Goal: Transaction & Acquisition: Purchase product/service

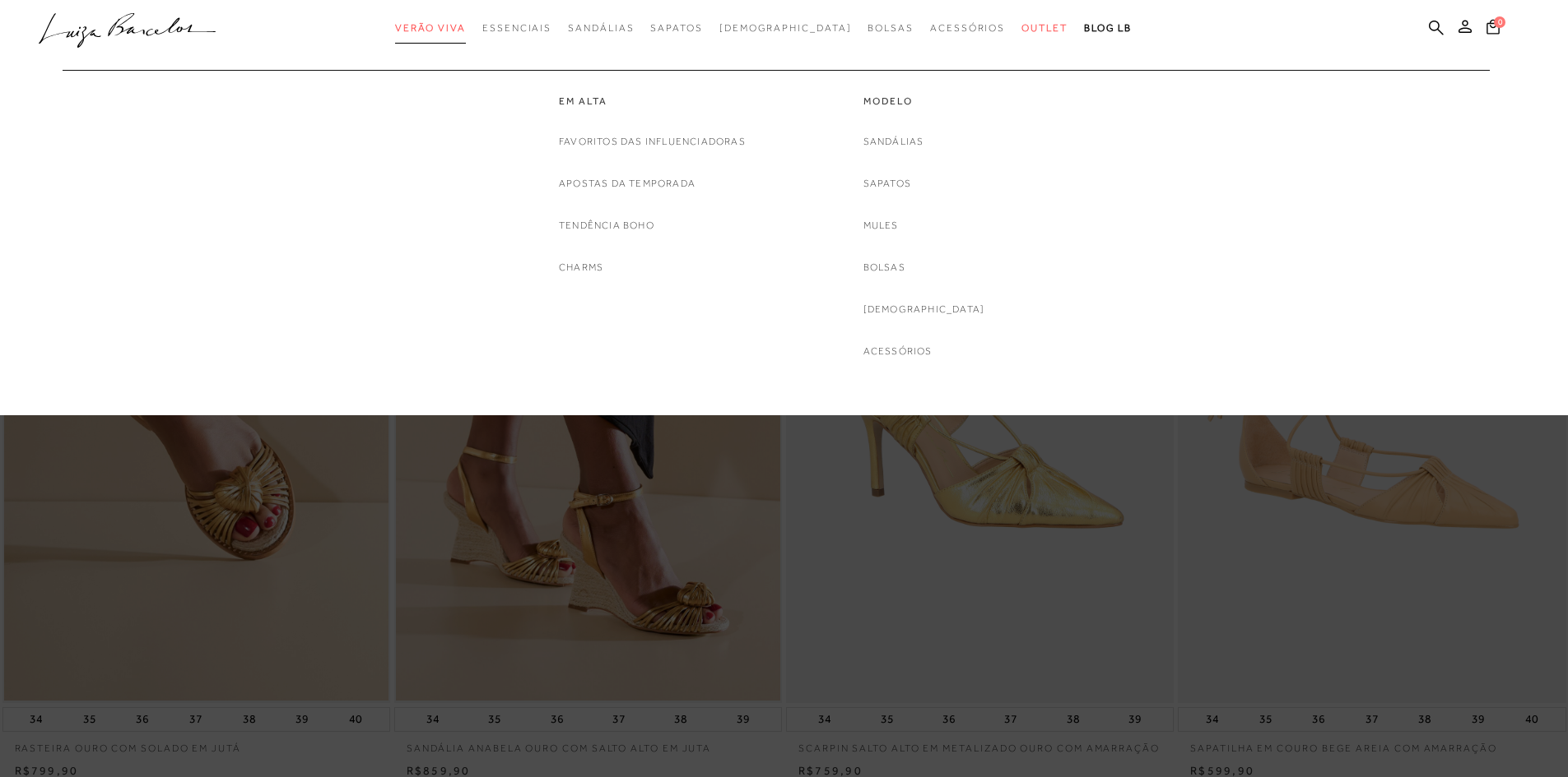
click at [465, 33] on span "Verão Viva" at bounding box center [430, 28] width 71 height 11
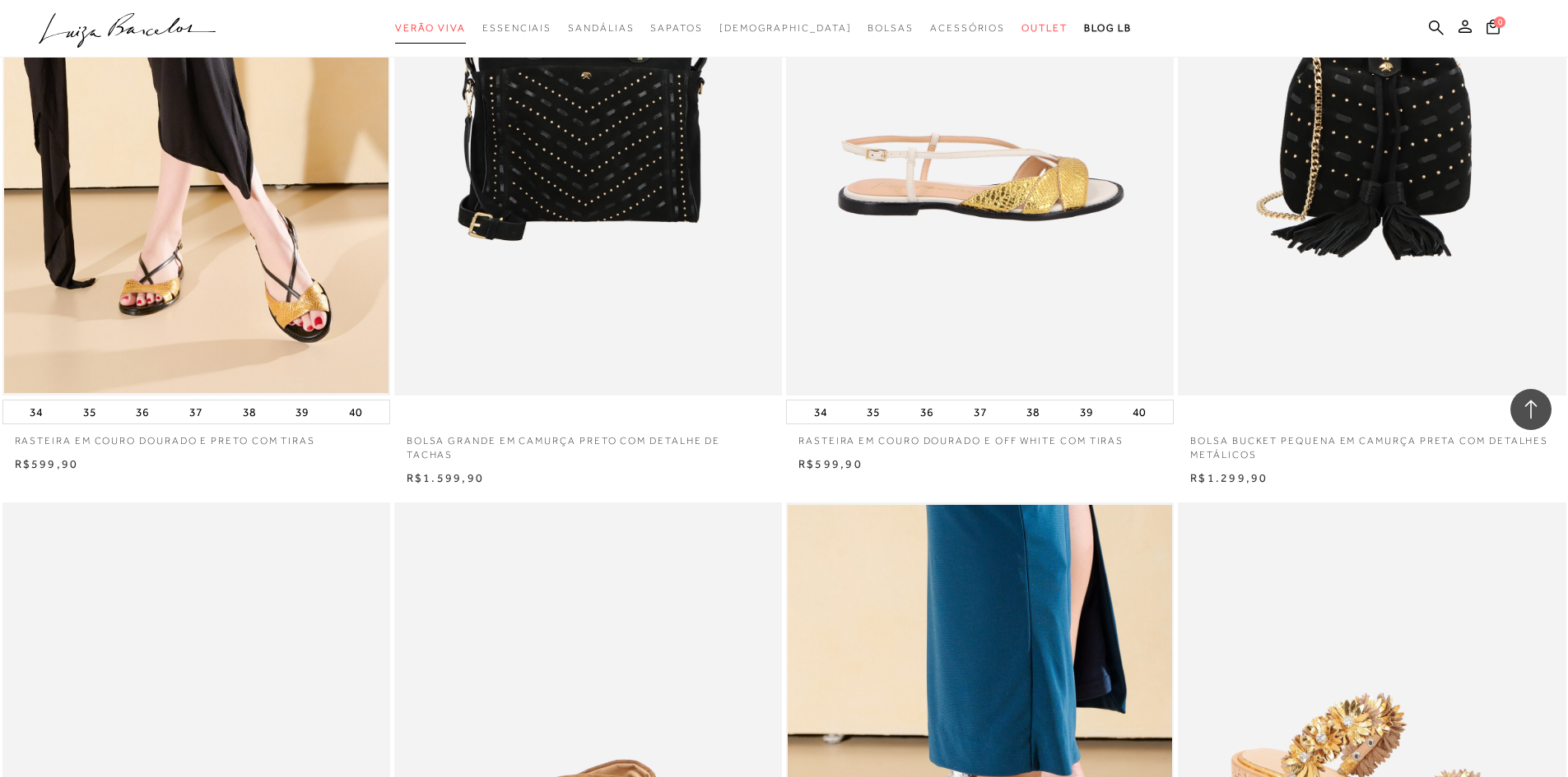
scroll to position [3043, 0]
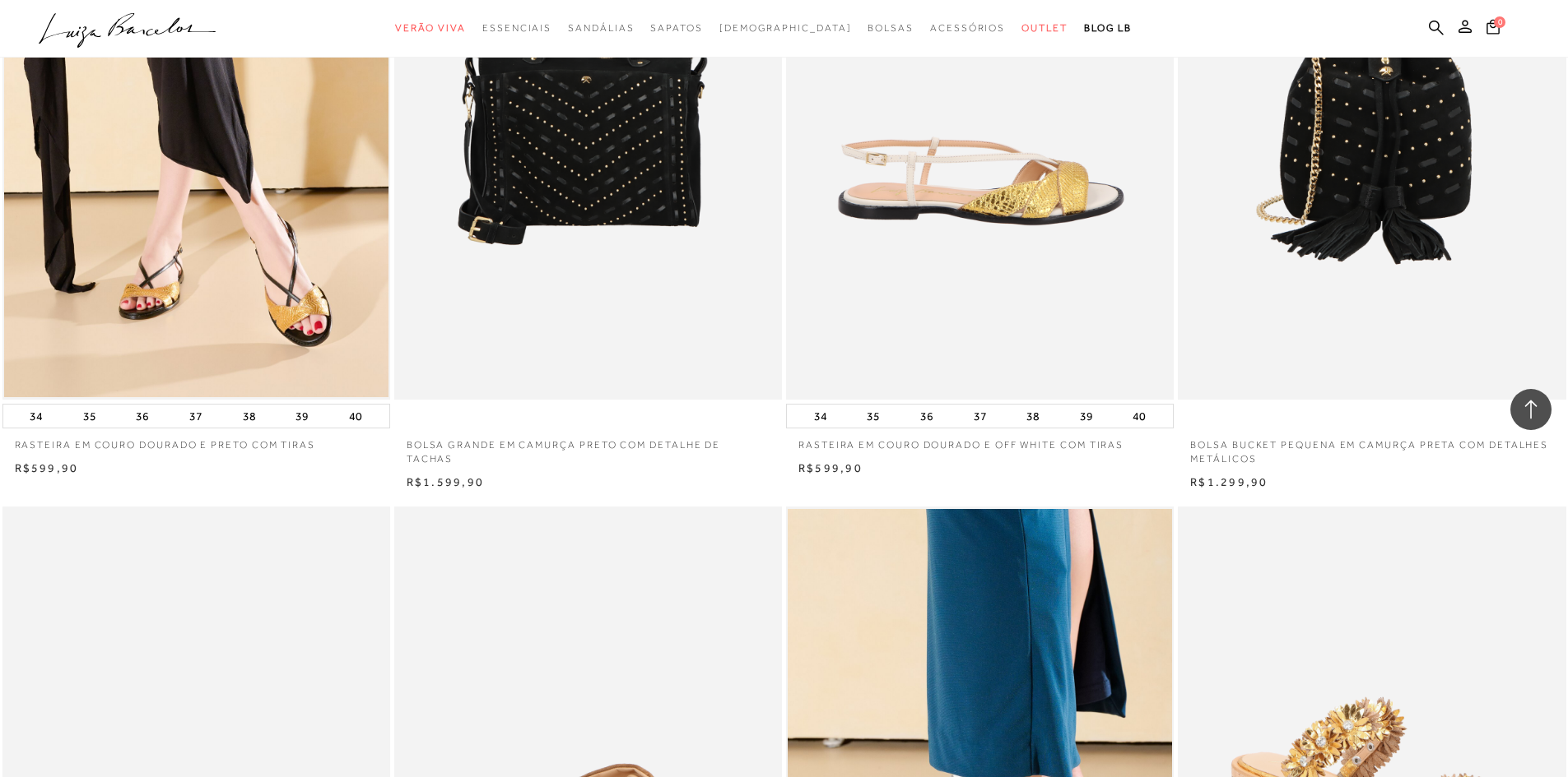
click at [173, 428] on div "34 35 36 37 38 39 40" at bounding box center [196, 416] width 387 height 24
click at [197, 427] on button "37" at bounding box center [196, 416] width 24 height 23
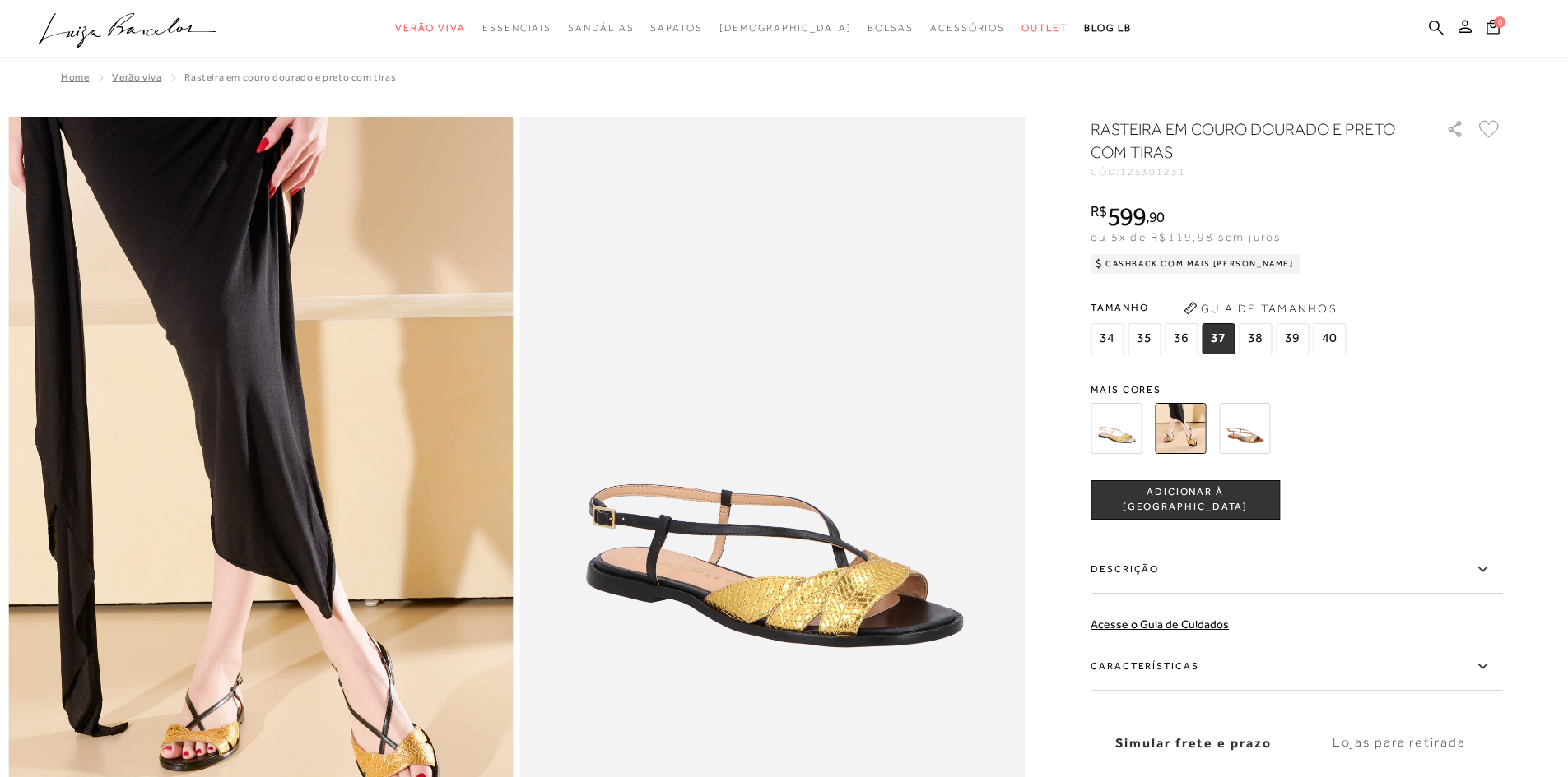
click at [1256, 425] on img at bounding box center [1244, 428] width 51 height 51
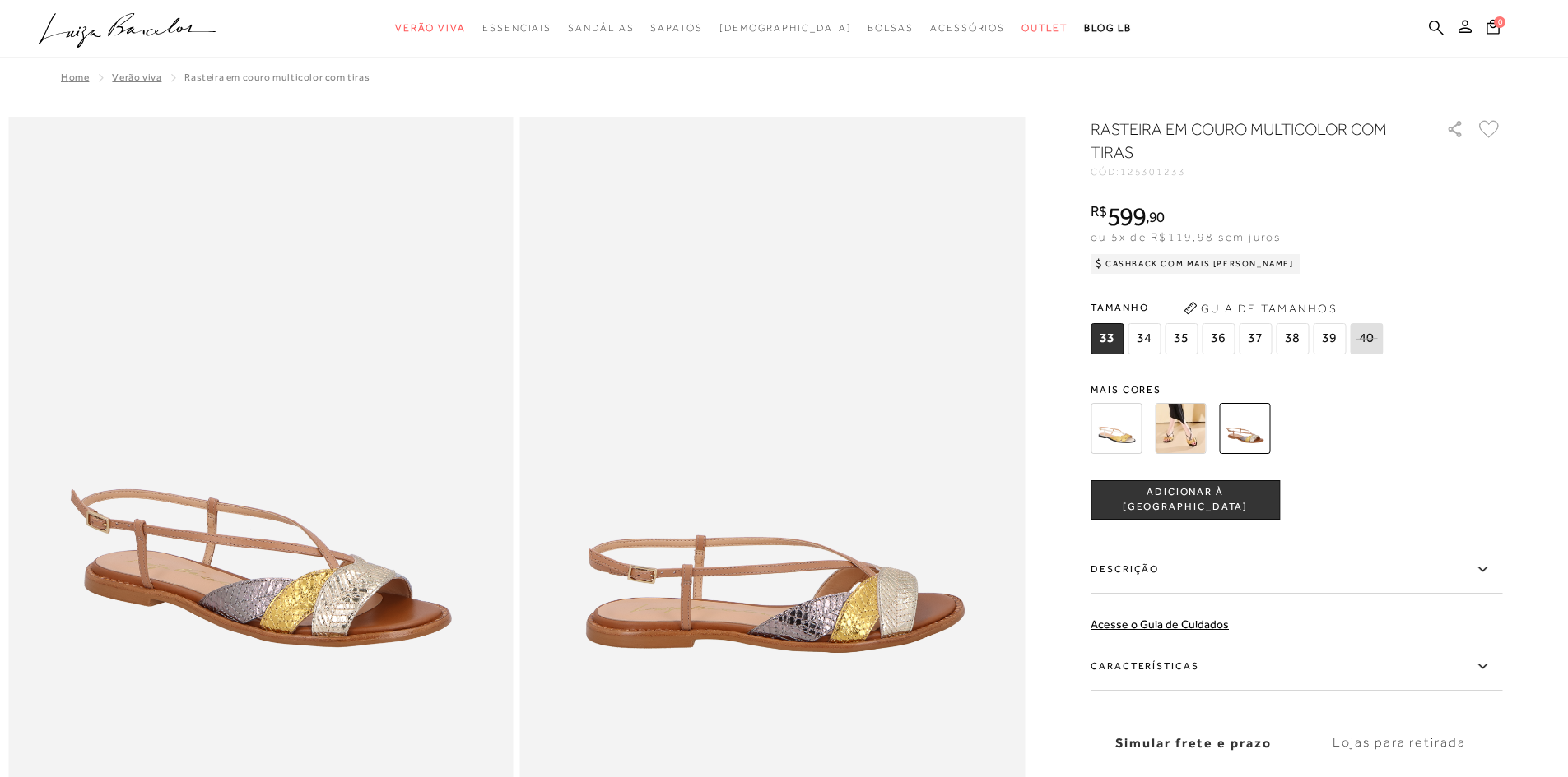
click at [1108, 421] on img at bounding box center [1116, 428] width 51 height 51
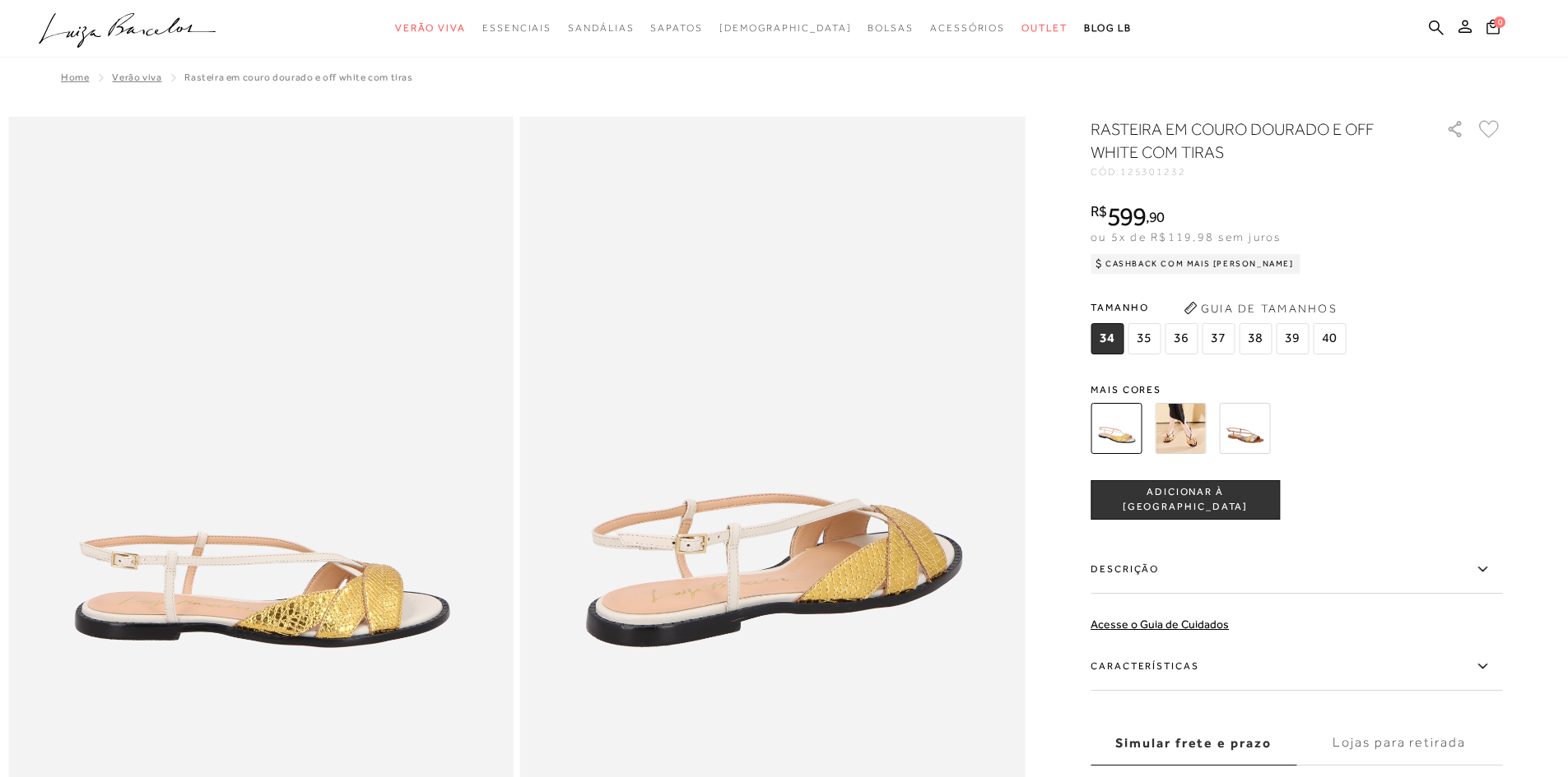
click at [1172, 428] on img at bounding box center [1180, 428] width 51 height 51
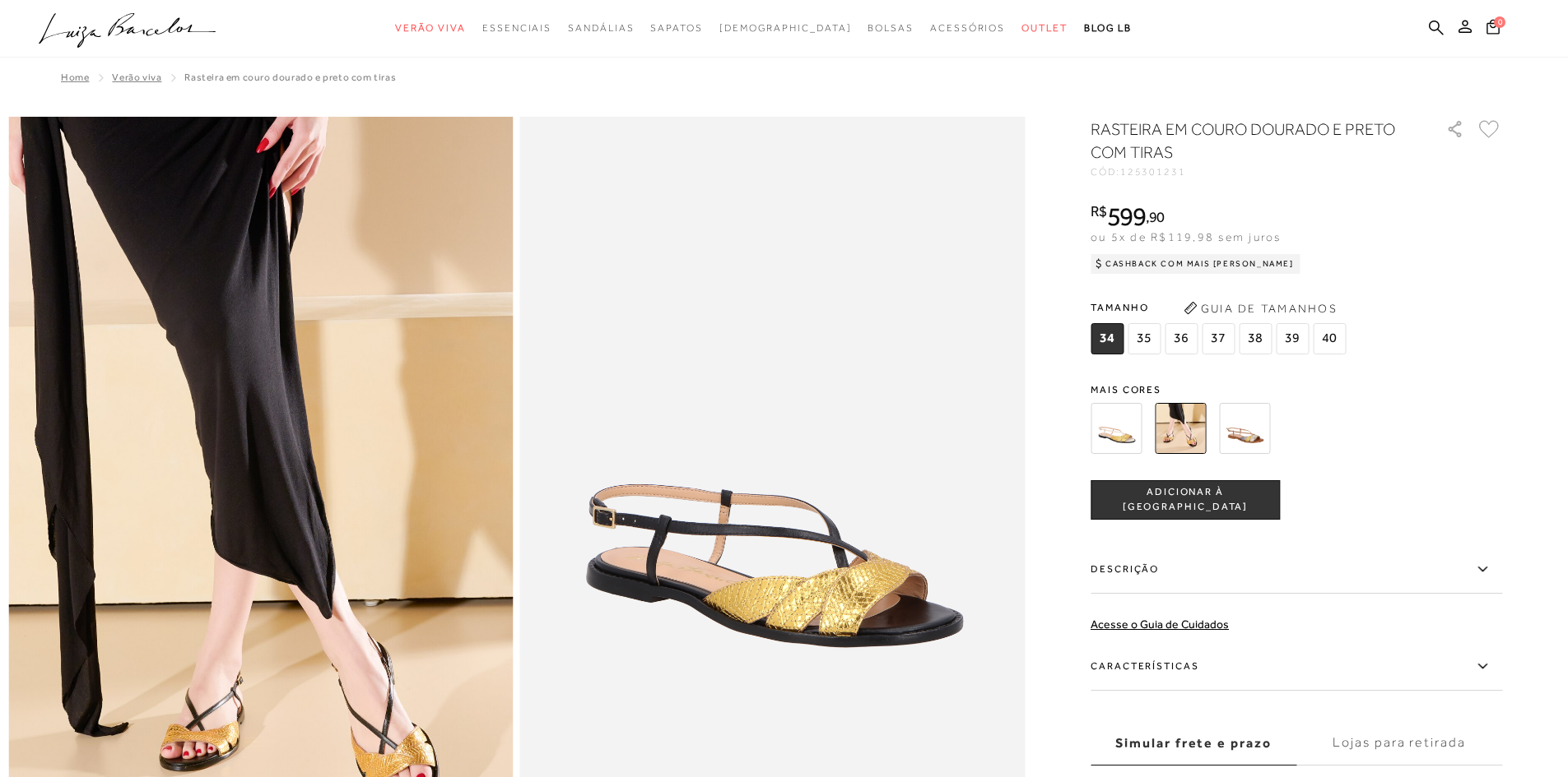
click at [1231, 502] on span "ADICIONAR À [GEOGRAPHIC_DATA]" at bounding box center [1185, 499] width 188 height 29
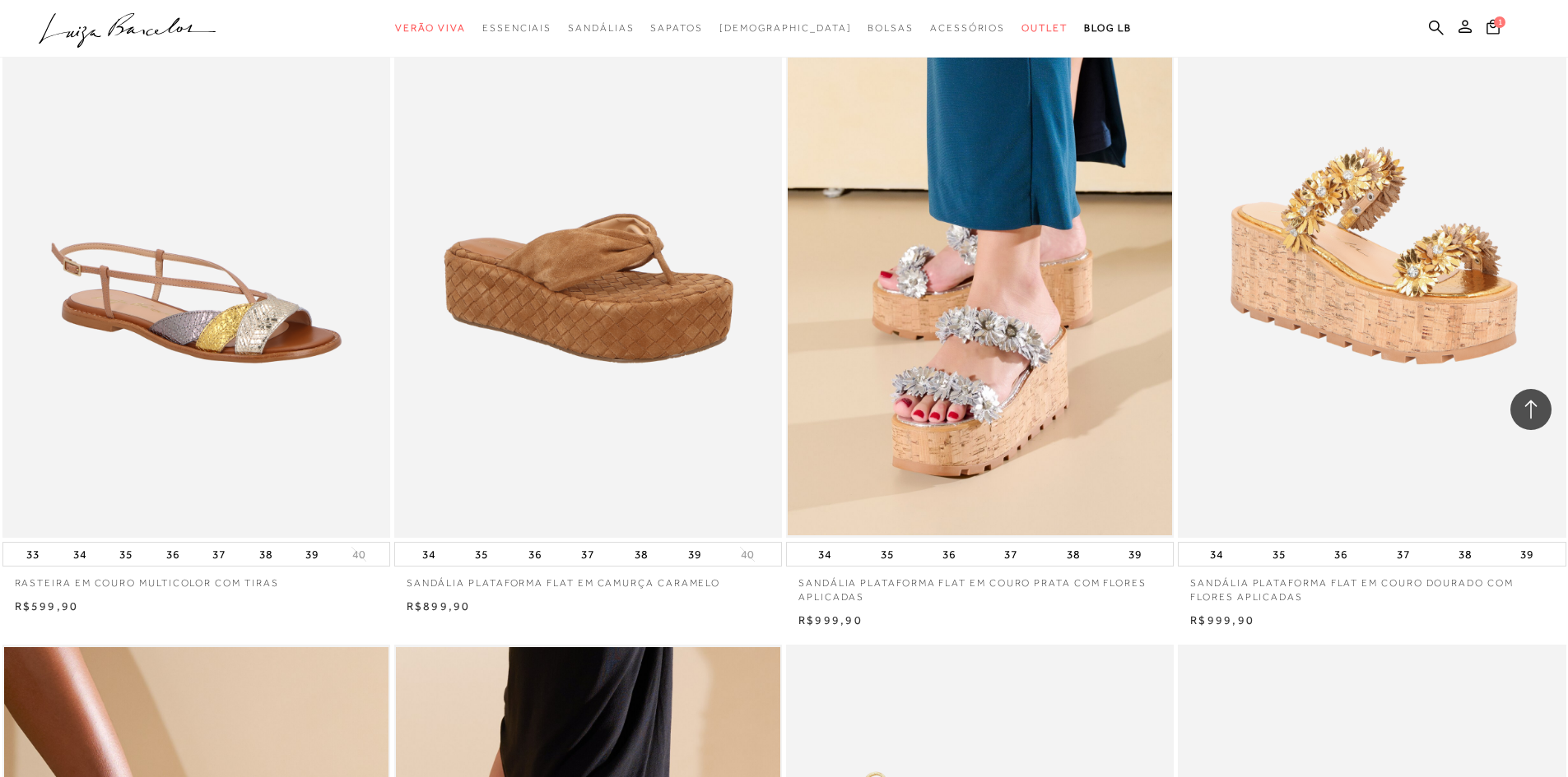
scroll to position [3948, 0]
